Goal: Information Seeking & Learning: Find specific fact

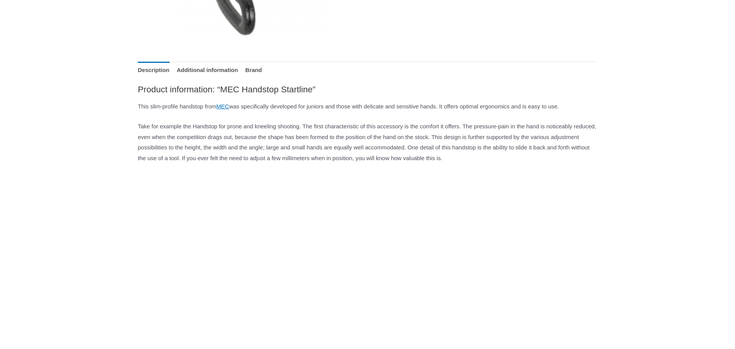
scroll to position [197, 0]
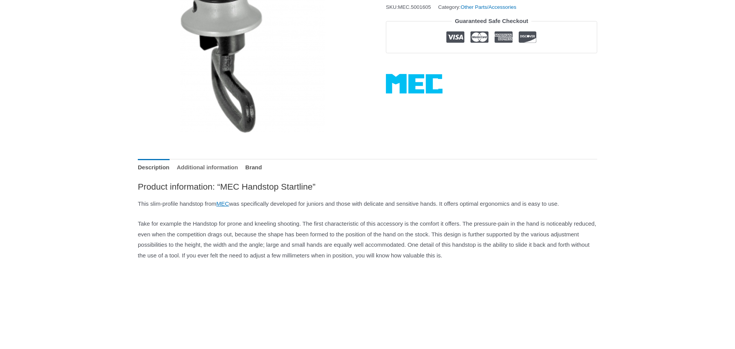
click at [238, 169] on link "Additional information" at bounding box center [207, 167] width 61 height 16
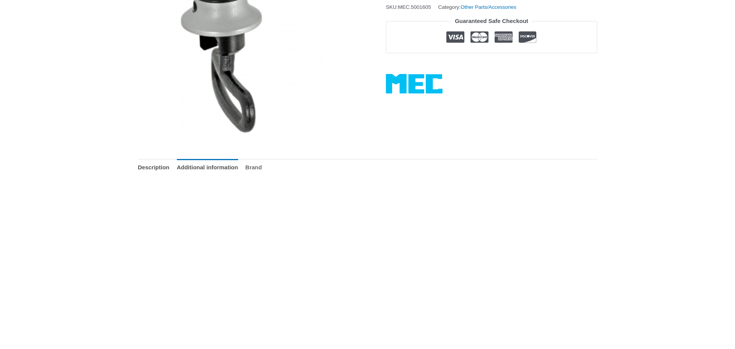
click at [262, 165] on link "Brand" at bounding box center [253, 167] width 16 height 16
click at [151, 166] on link "Description" at bounding box center [154, 167] width 32 height 16
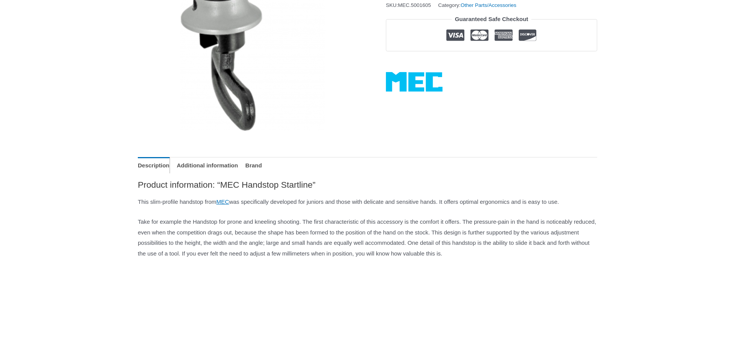
scroll to position [234, 0]
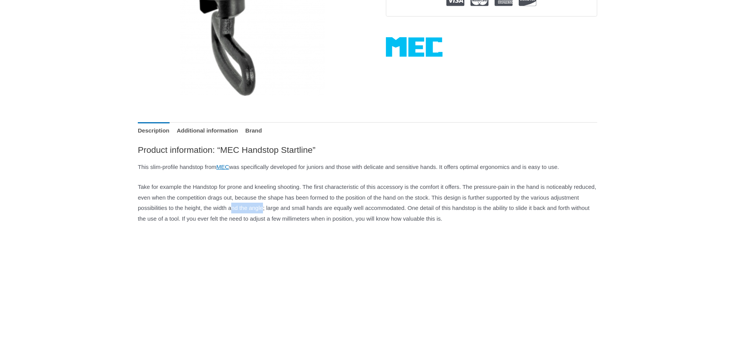
drag, startPoint x: 415, startPoint y: 219, endPoint x: 378, endPoint y: 217, distance: 36.4
click at [378, 217] on p "Take for example the Handstop for prone and kneeling shooting. The first charac…" at bounding box center [367, 202] width 459 height 42
click at [386, 224] on p "Take for example the Handstop for prone and kneeling shooting. The first charac…" at bounding box center [367, 202] width 459 height 42
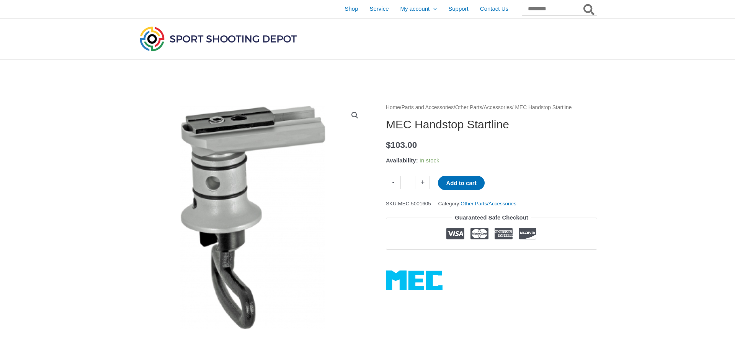
scroll to position [0, 0]
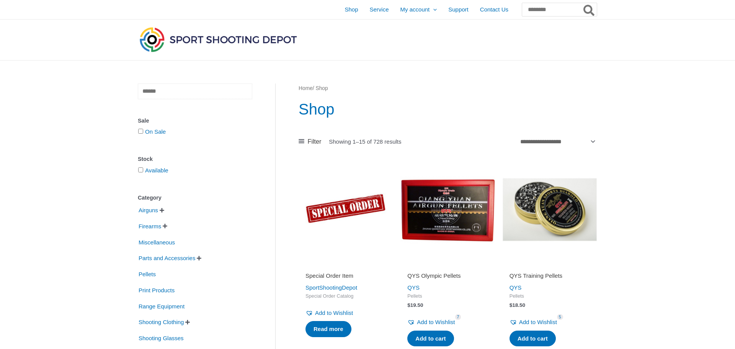
click at [188, 84] on input "text" at bounding box center [195, 91] width 114 height 16
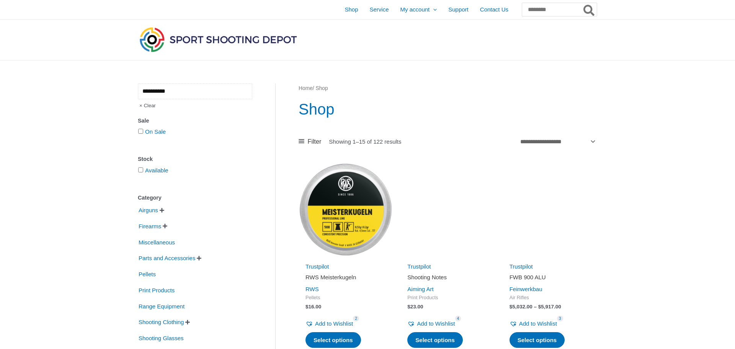
type input "**********"
